Goal: Task Accomplishment & Management: Manage account settings

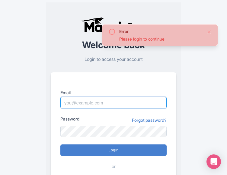
click at [71, 103] on input "Email" at bounding box center [113, 102] width 106 height 11
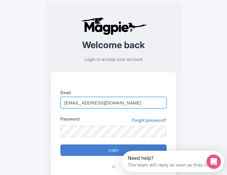
type input "[EMAIL_ADDRESS][DOMAIN_NAME]"
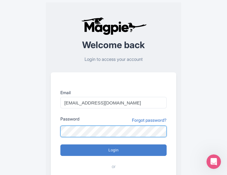
click at [60, 144] on input "Login" at bounding box center [113, 149] width 106 height 11
type input "Logging in..."
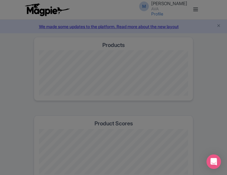
click at [123, 64] on div at bounding box center [113, 87] width 227 height 175
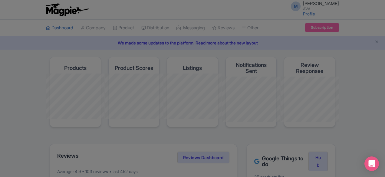
click at [227, 63] on div at bounding box center [192, 88] width 385 height 177
